Goal: Information Seeking & Learning: Find specific fact

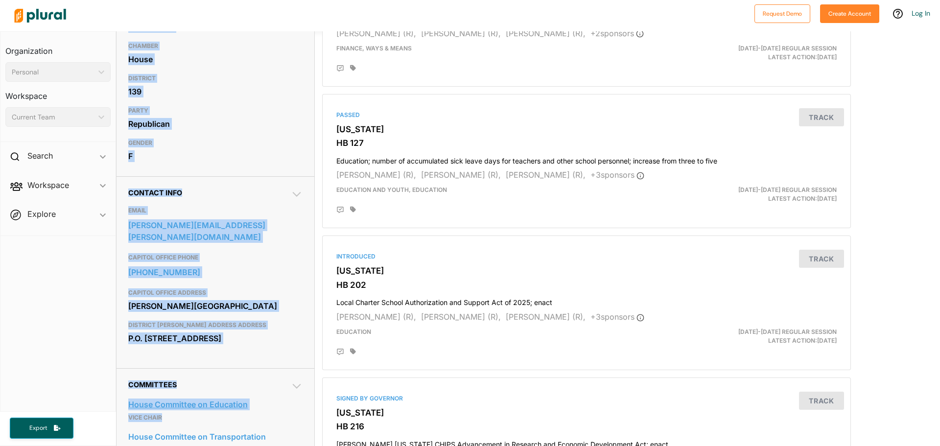
scroll to position [164, 0]
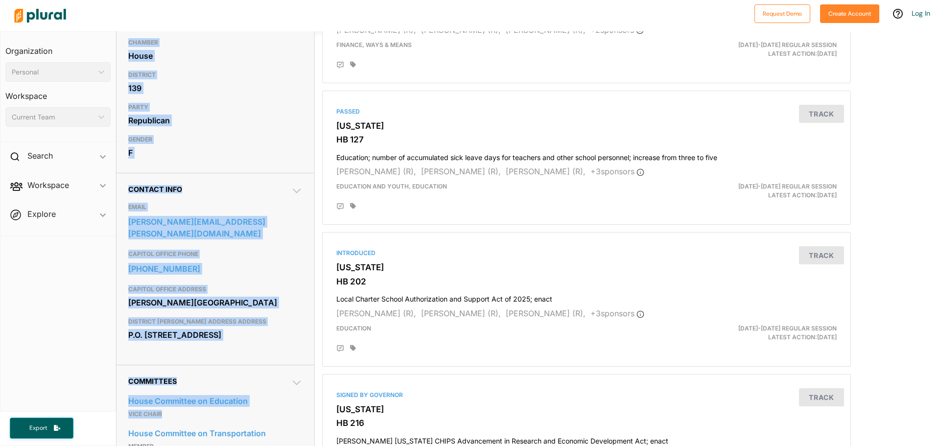
drag, startPoint x: 130, startPoint y: 106, endPoint x: 226, endPoint y: 356, distance: 268.0
copy div "[PERSON_NAME] TITLE Representative STATE [US_STATE] CHAMBER House DISTRICT 139 …"
click at [240, 99] on div "PARTY Republican" at bounding box center [215, 114] width 174 height 32
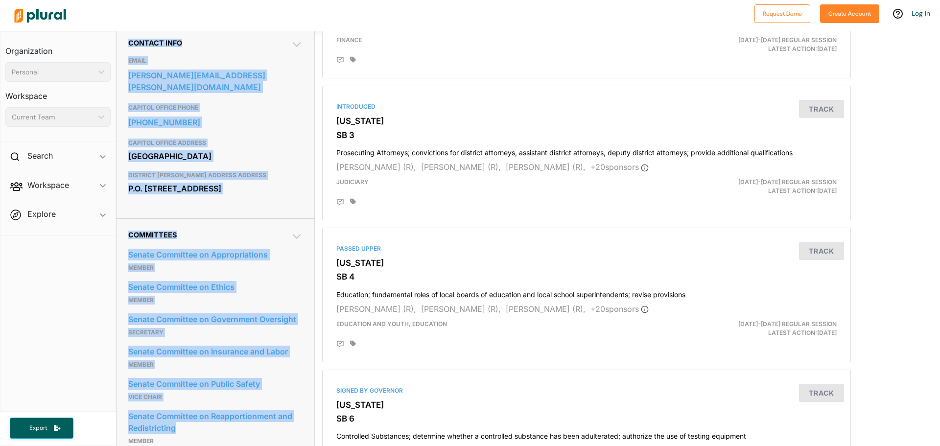
scroll to position [337, 0]
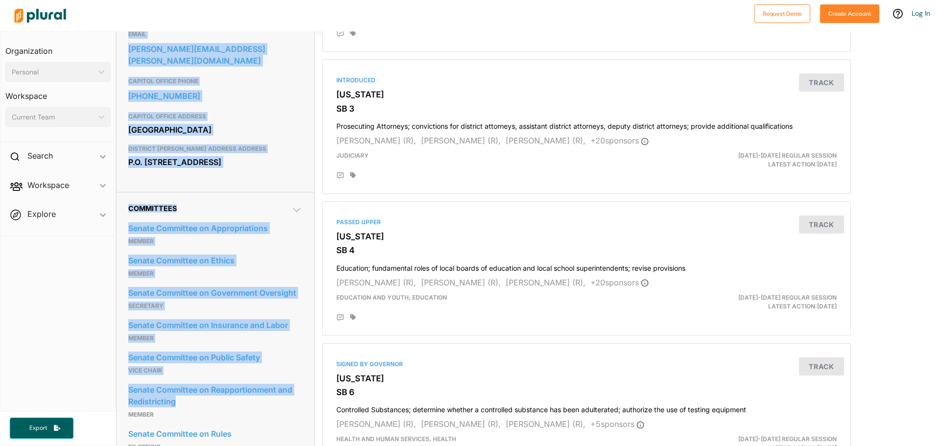
drag, startPoint x: 128, startPoint y: 110, endPoint x: 216, endPoint y: 178, distance: 111.3
copy div "Randy Robertson TITLE Senator STATE Georgia CHAMBER Senate DISTRICT 29 PARTY Re…"
click at [260, 131] on div "State Capitol Atlanta, GA 30334" at bounding box center [215, 129] width 174 height 15
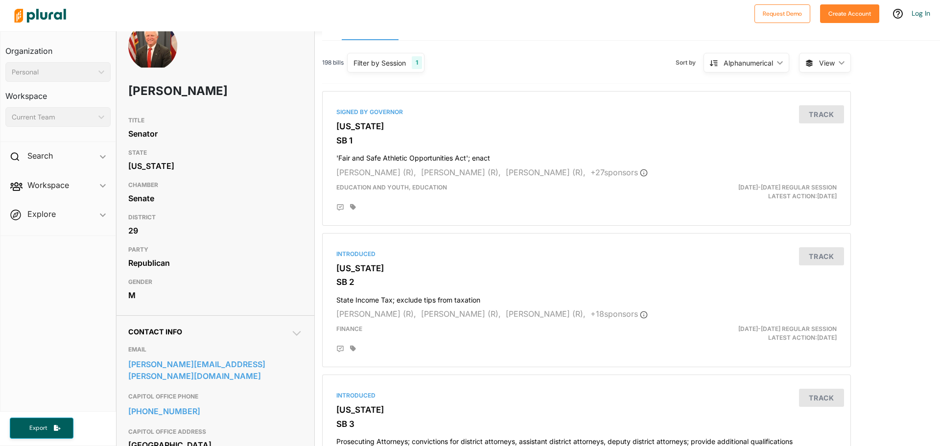
scroll to position [0, 0]
